Goal: Task Accomplishment & Management: Use online tool/utility

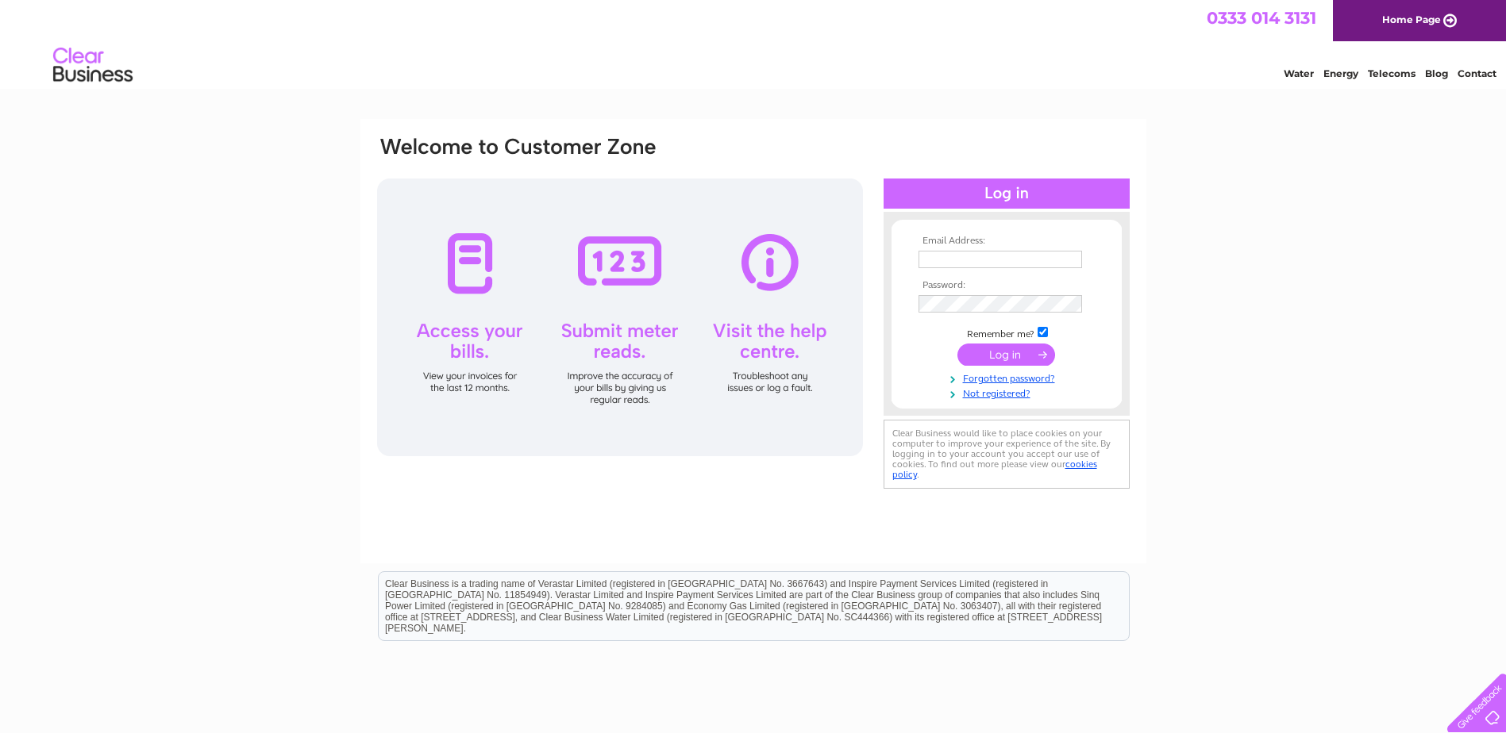
type input "[PERSON_NAME][EMAIL_ADDRESS][DOMAIN_NAME]"
click at [718, 356] on input "submit" at bounding box center [1006, 355] width 98 height 22
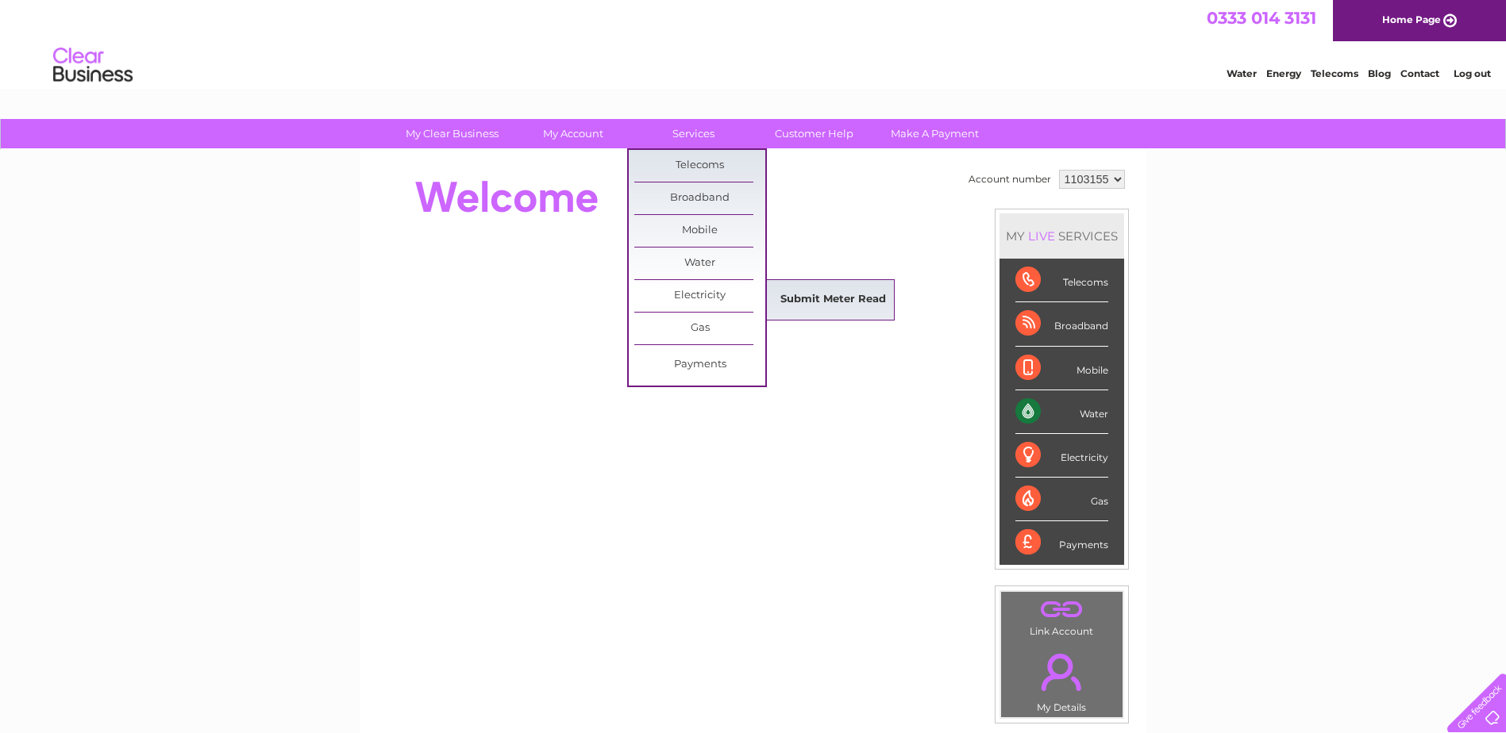
click at [875, 304] on link "Submit Meter Read" at bounding box center [832, 300] width 131 height 32
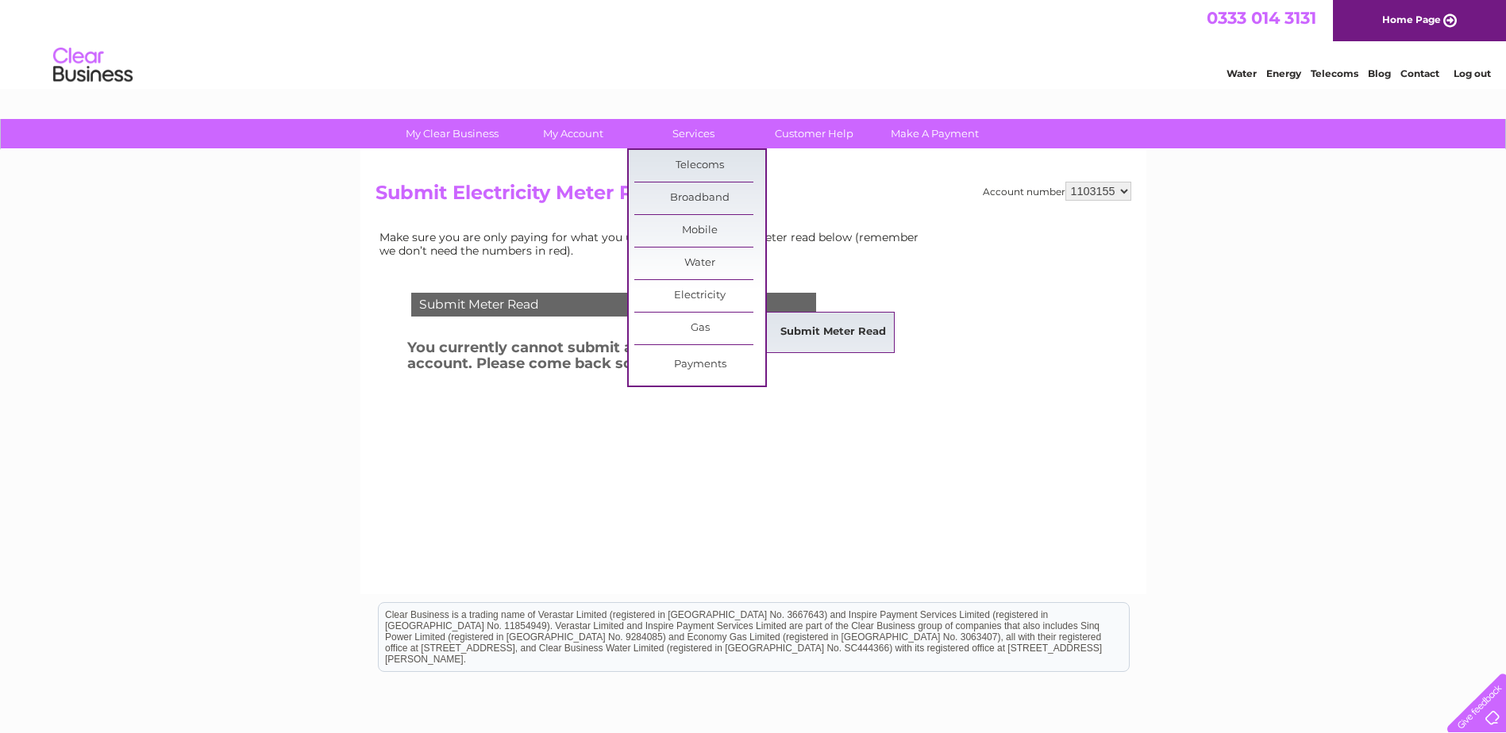
click at [829, 331] on link "Submit Meter Read" at bounding box center [832, 333] width 131 height 32
